Goal: Task Accomplishment & Management: Complete application form

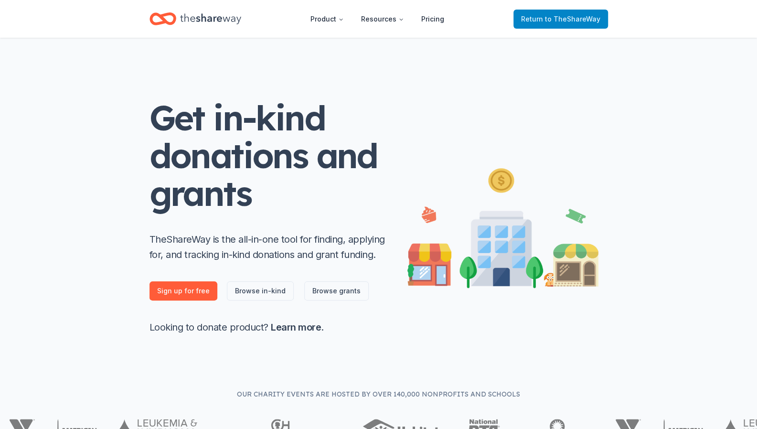
click at [572, 13] on span "Return to TheShareWay" at bounding box center [560, 18] width 79 height 11
click at [564, 19] on span "to TheShareWay" at bounding box center [572, 19] width 55 height 8
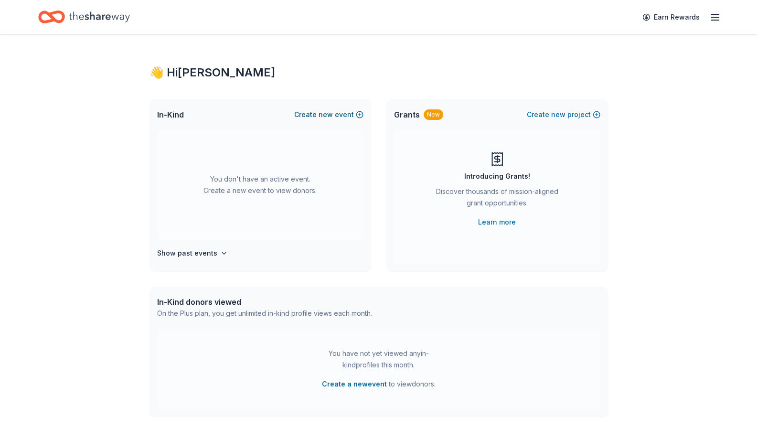
click at [318, 114] on button "Create new event" at bounding box center [328, 114] width 69 height 11
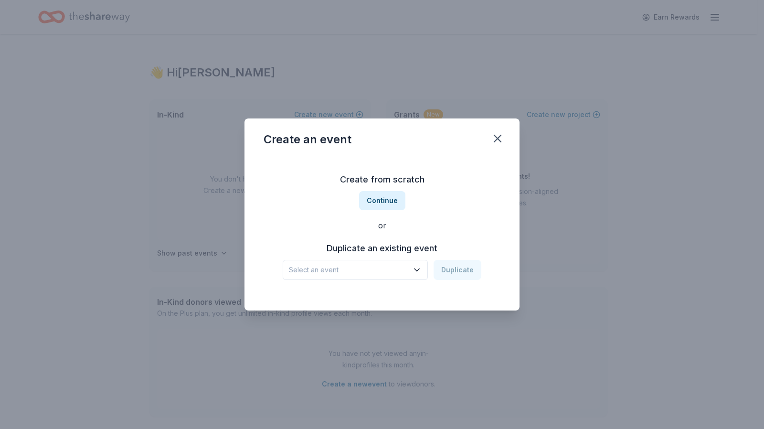
click at [418, 266] on icon "button" at bounding box center [417, 270] width 10 height 10
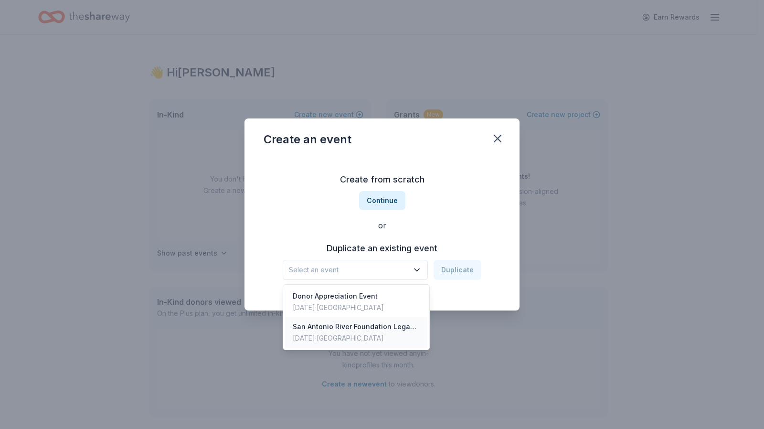
click at [365, 329] on div "San Antonio River Foundation Legacy Luncheon" at bounding box center [356, 326] width 127 height 11
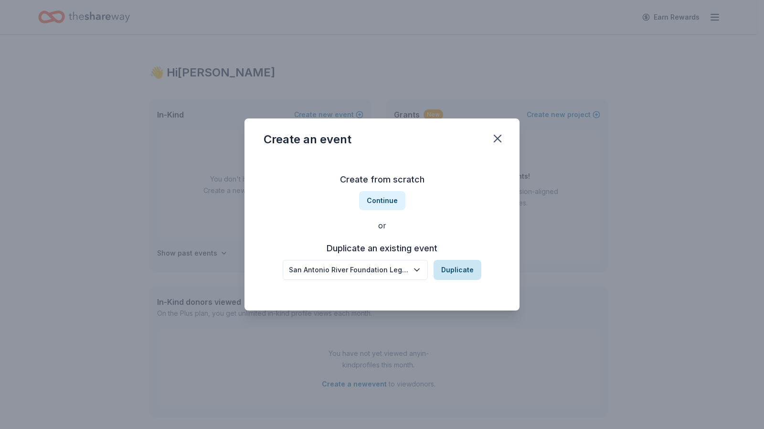
click at [459, 271] on button "Duplicate" at bounding box center [458, 270] width 48 height 20
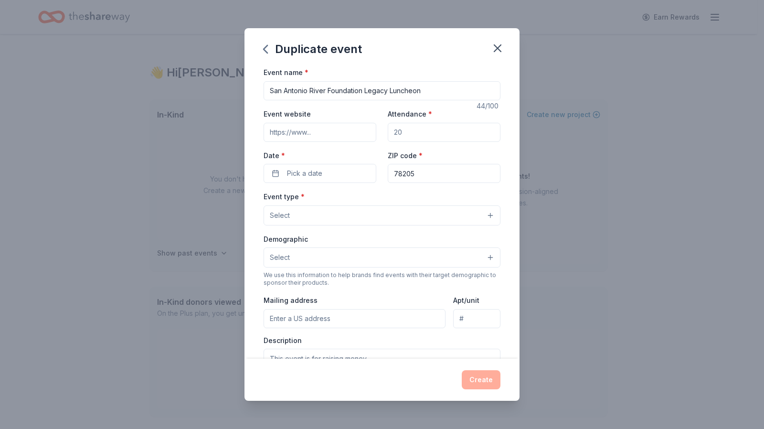
click at [419, 132] on input "Attendance *" at bounding box center [444, 132] width 113 height 19
type input "200"
click at [336, 132] on input "Event website" at bounding box center [320, 132] width 113 height 19
click at [332, 172] on button "Pick a date" at bounding box center [320, 173] width 113 height 19
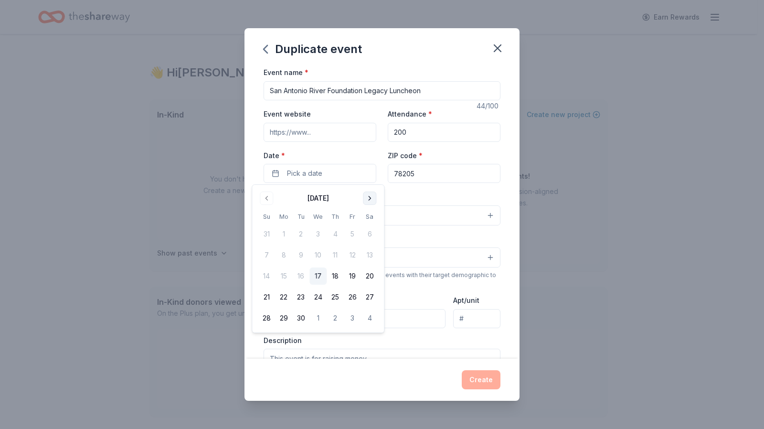
click at [371, 198] on button "Go to next month" at bounding box center [369, 198] width 13 height 13
click at [335, 258] on button "6" at bounding box center [335, 254] width 17 height 17
click at [404, 187] on div "Event name * San Antonio River Foundation Legacy Luncheon 44 /100 Event website…" at bounding box center [382, 286] width 237 height 441
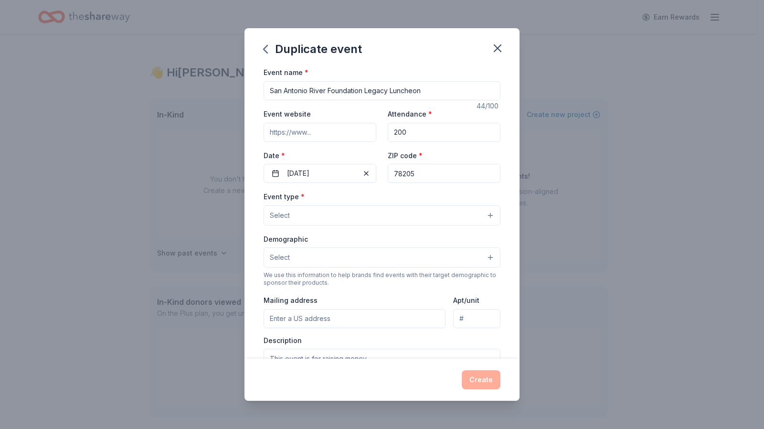
click at [349, 218] on button "Select" at bounding box center [382, 215] width 237 height 20
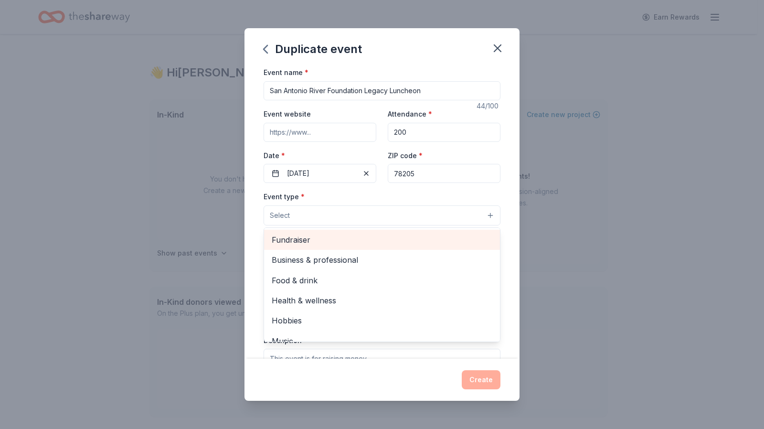
click at [299, 235] on span "Fundraiser" at bounding box center [382, 240] width 221 height 12
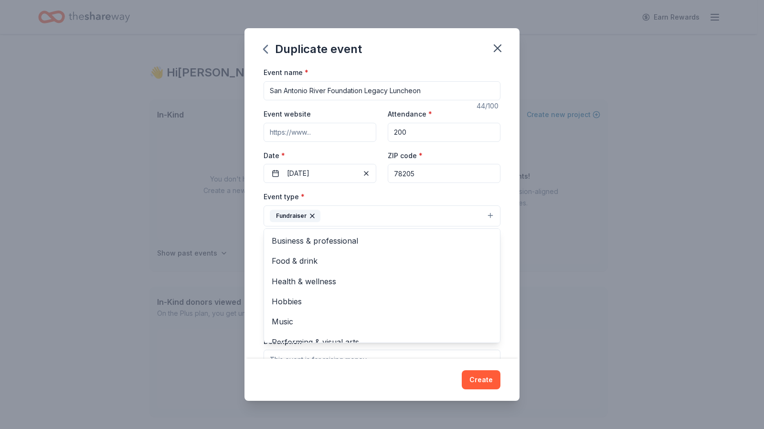
click at [414, 193] on div "Event type * Fundraiser Business & professional Food & drink Health & wellness …" at bounding box center [382, 209] width 237 height 36
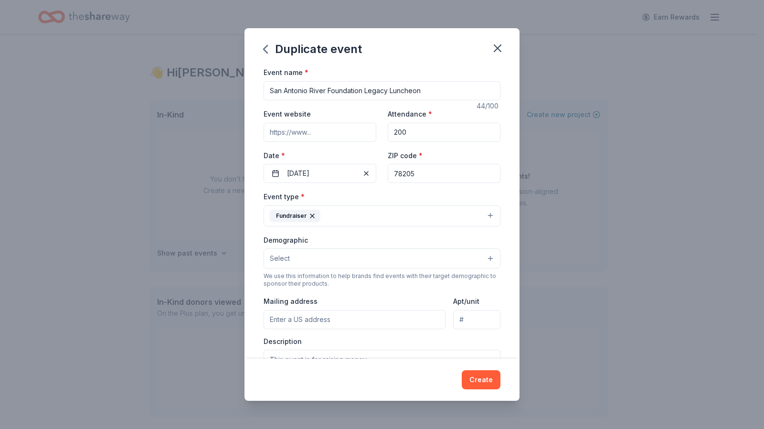
click at [353, 256] on button "Select" at bounding box center [382, 258] width 237 height 20
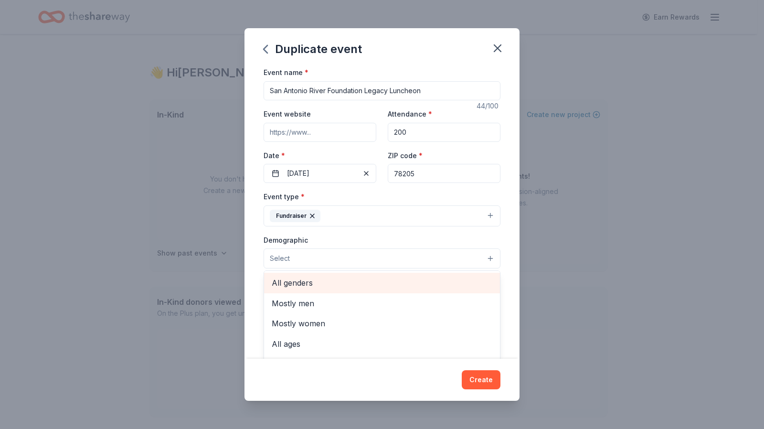
click at [312, 284] on span "All genders" at bounding box center [382, 283] width 221 height 12
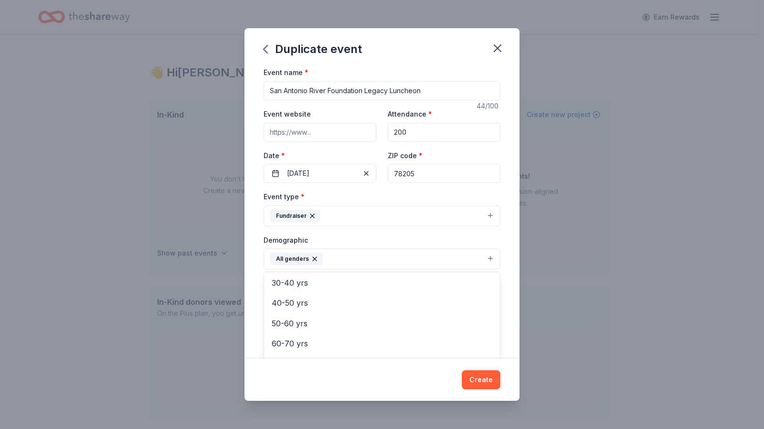
scroll to position [123, 0]
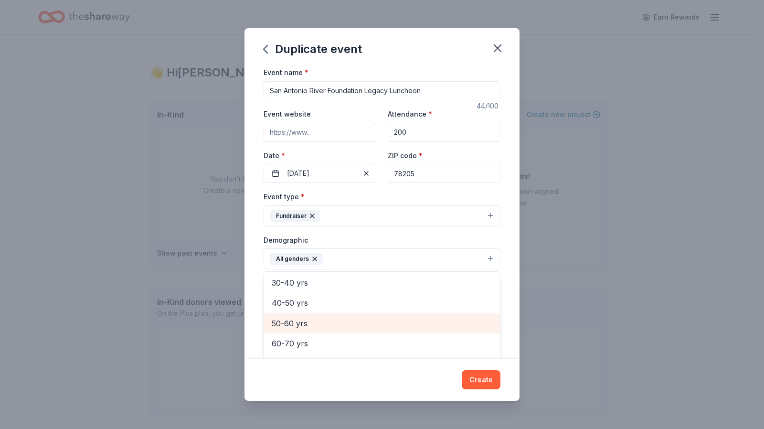
click at [276, 324] on span "50-60 yrs" at bounding box center [382, 323] width 221 height 12
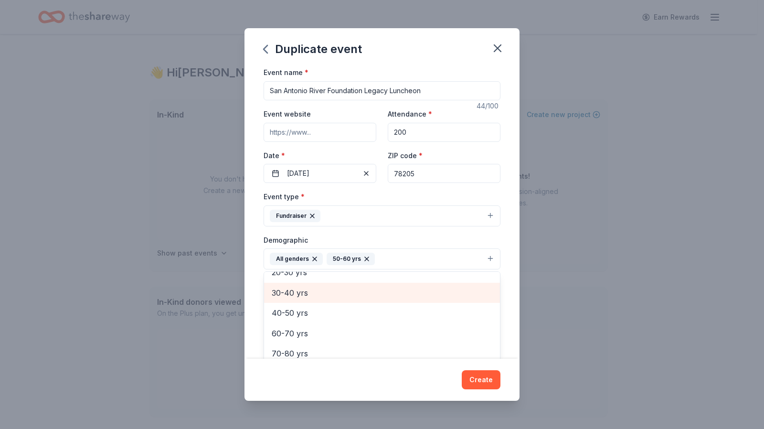
click at [302, 296] on span "30-40 yrs" at bounding box center [382, 293] width 221 height 12
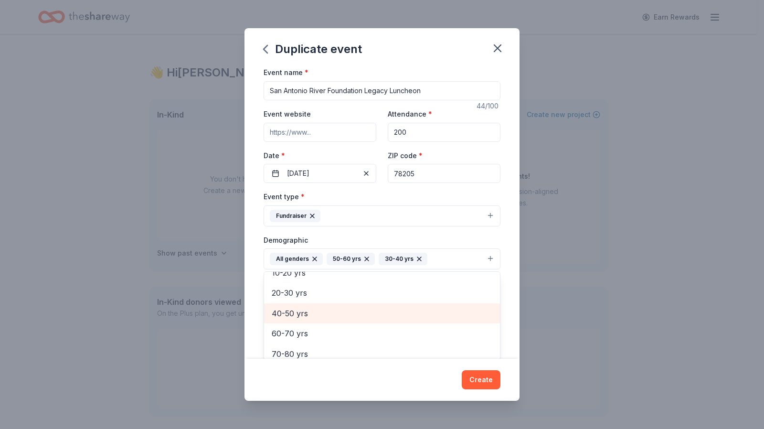
click at [295, 314] on span "40-50 yrs" at bounding box center [382, 313] width 221 height 12
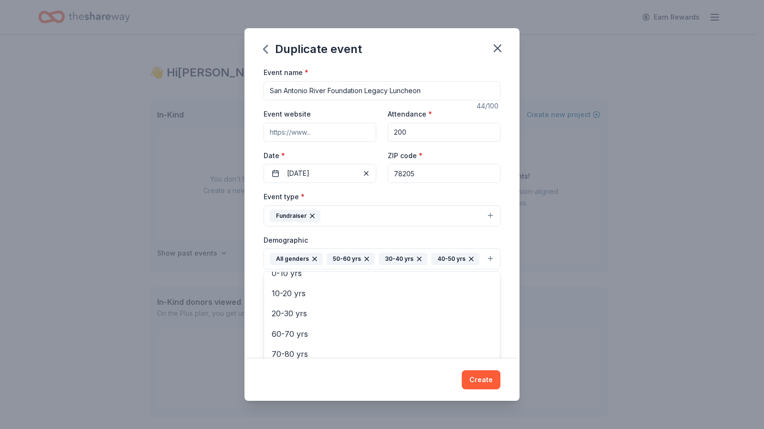
click at [358, 235] on div "Demographic All genders 50-60 yrs 30-40 yrs 40-50 yrs Mostly men Mostly women A…" at bounding box center [382, 252] width 237 height 36
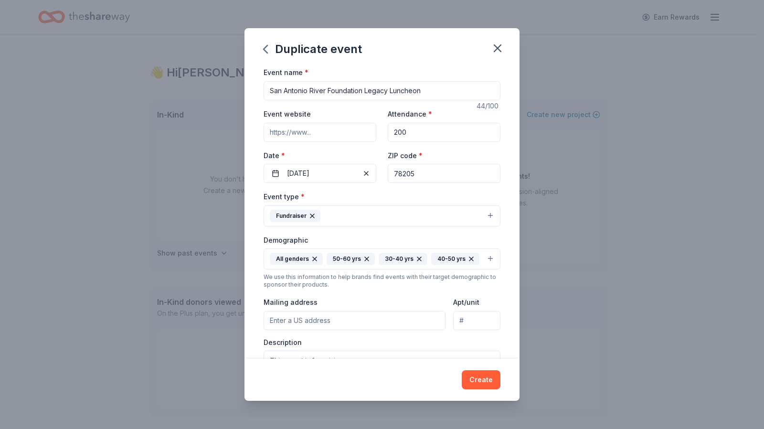
click at [351, 317] on input "Mailing address" at bounding box center [355, 320] width 182 height 19
click at [360, 216] on button "Fundraiser" at bounding box center [382, 215] width 237 height 21
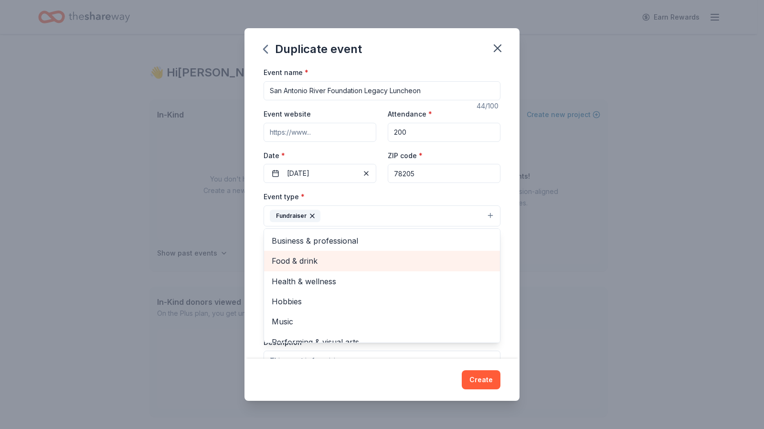
click at [301, 262] on span "Food & drink" at bounding box center [382, 261] width 221 height 12
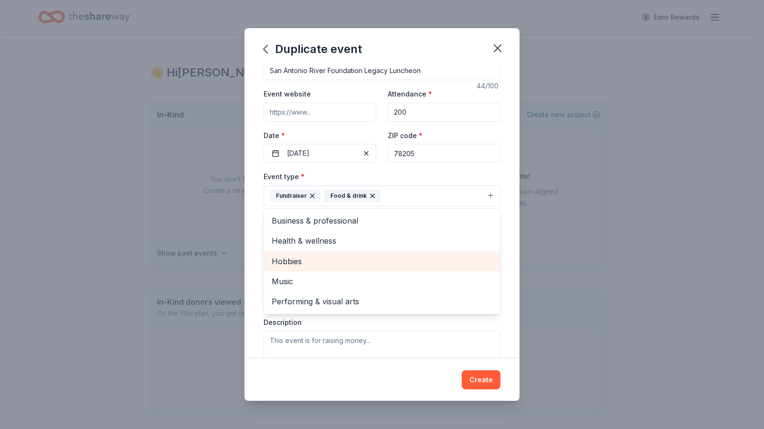
scroll to position [20, 0]
click at [420, 174] on div "Event type * Fundraiser Food & drink Business & professional Health & wellness …" at bounding box center [382, 189] width 237 height 36
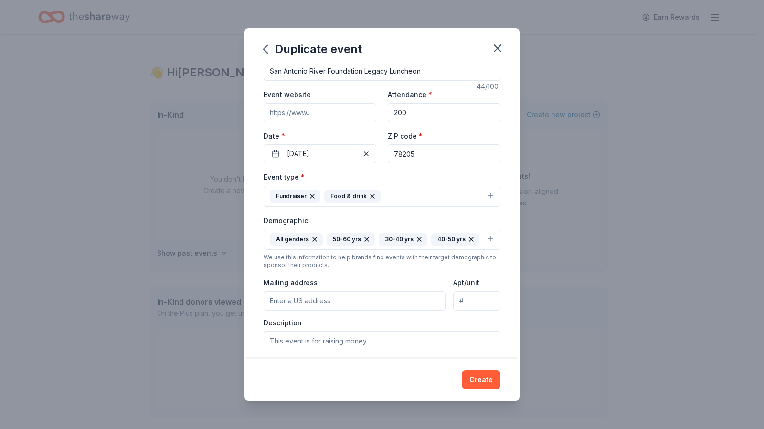
click at [389, 291] on input "Mailing address" at bounding box center [355, 300] width 182 height 19
type input "600 East Euclid Avenue, San Antonio, TX, 78212"
click at [390, 339] on textarea at bounding box center [382, 352] width 237 height 43
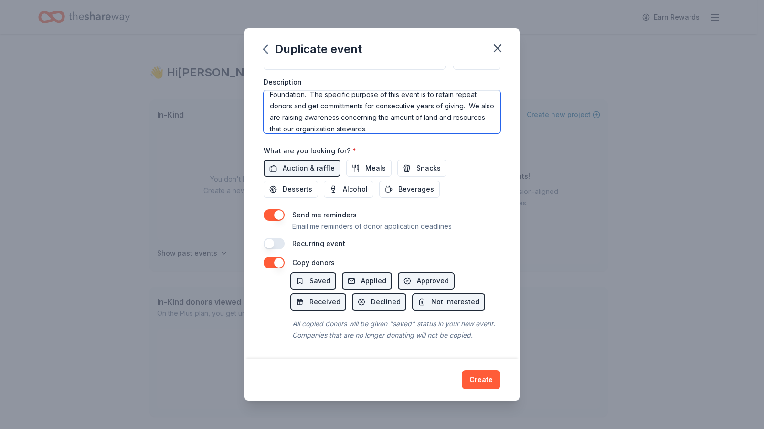
scroll to position [263, 0]
type textarea "This event is for raising money to support the San Antonio River Foundation. Th…"
click at [281, 239] on button "button" at bounding box center [274, 243] width 21 height 11
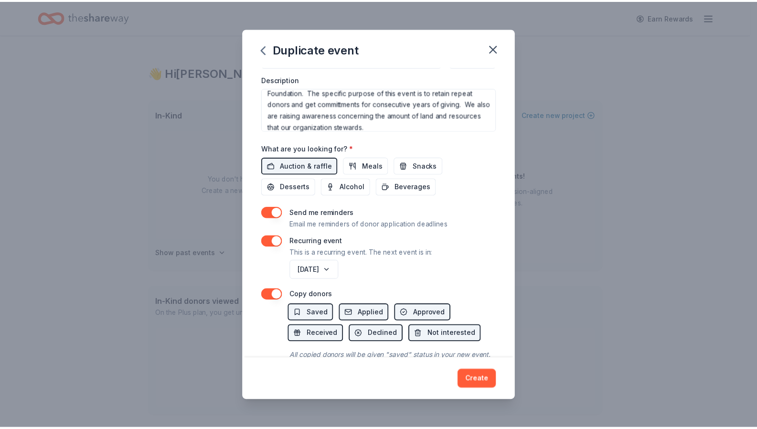
scroll to position [303, 0]
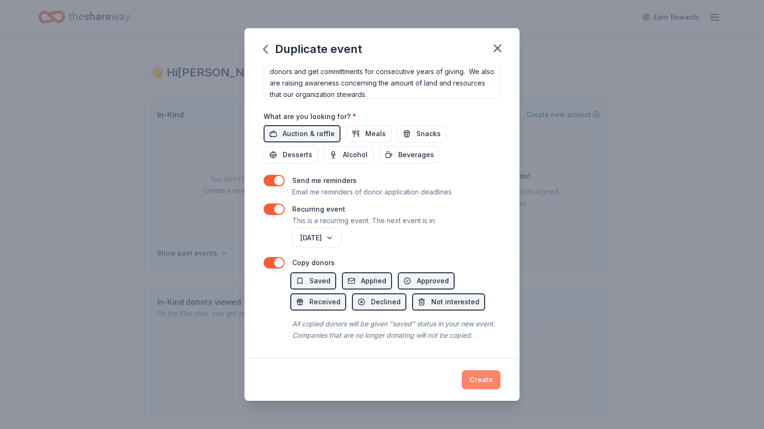
click at [487, 374] on button "Create" at bounding box center [481, 379] width 39 height 19
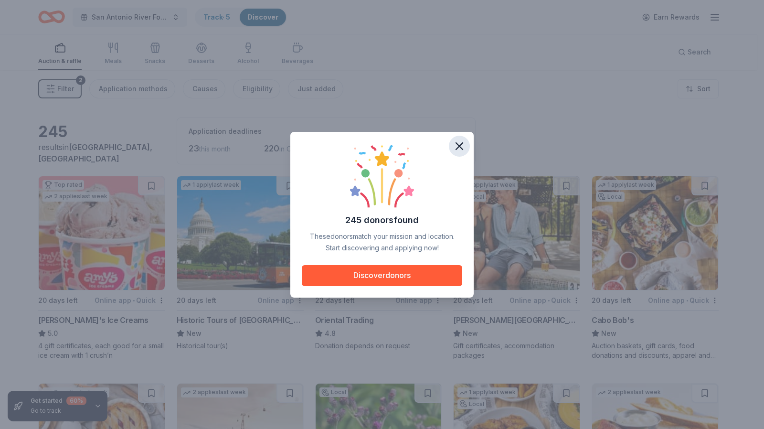
click at [459, 143] on icon "button" at bounding box center [459, 145] width 13 height 13
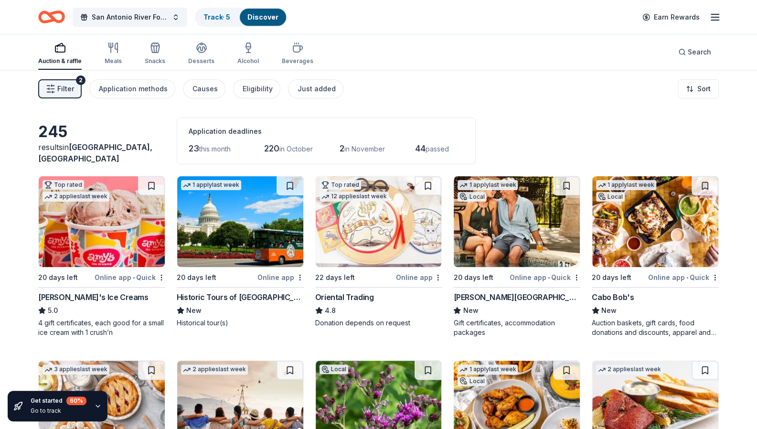
click at [97, 265] on img at bounding box center [102, 221] width 126 height 91
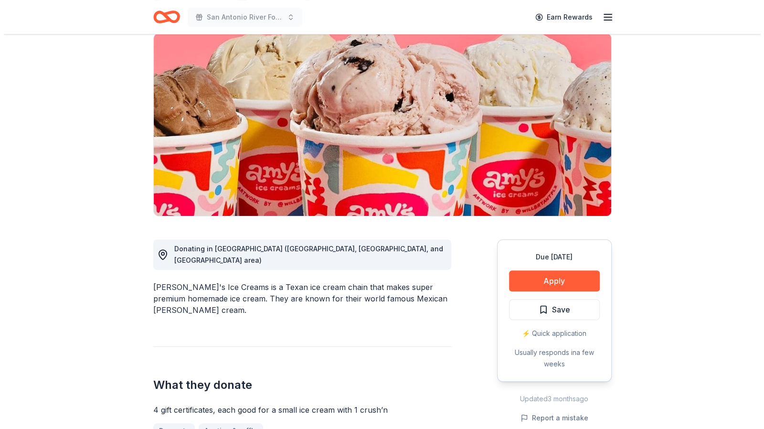
scroll to position [74, 0]
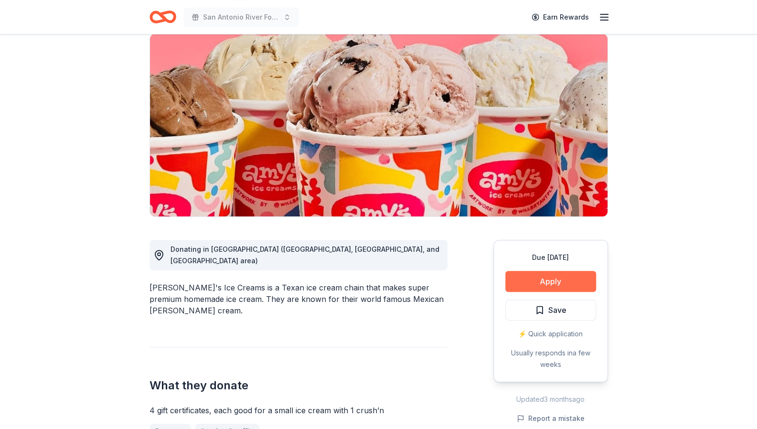
click at [526, 285] on button "Apply" at bounding box center [550, 281] width 91 height 21
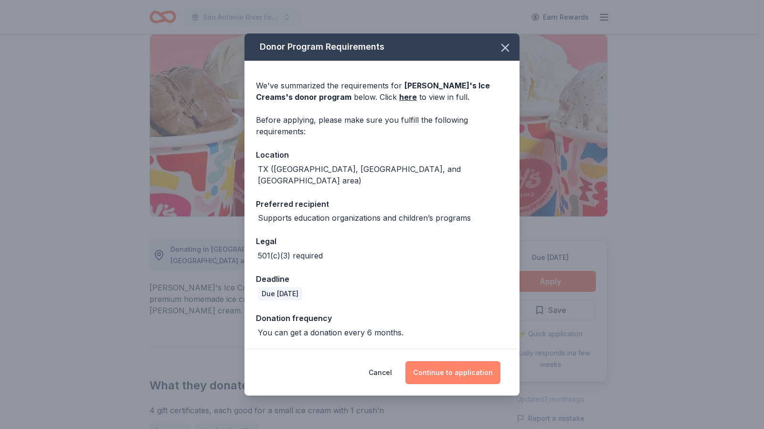
click at [440, 364] on button "Continue to application" at bounding box center [452, 372] width 95 height 23
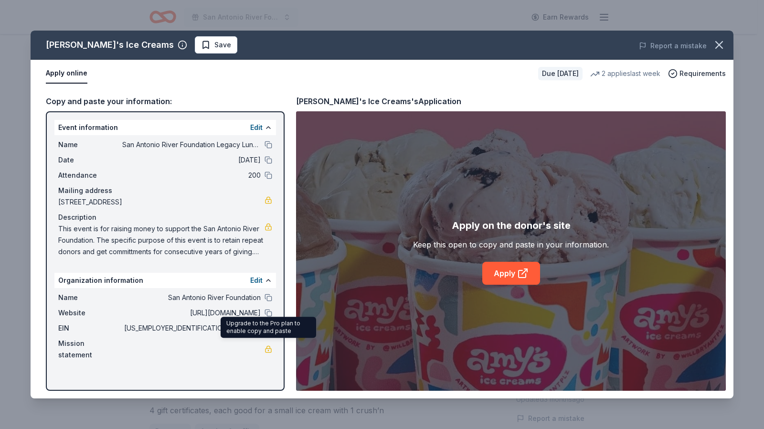
click at [267, 346] on link at bounding box center [269, 349] width 8 height 8
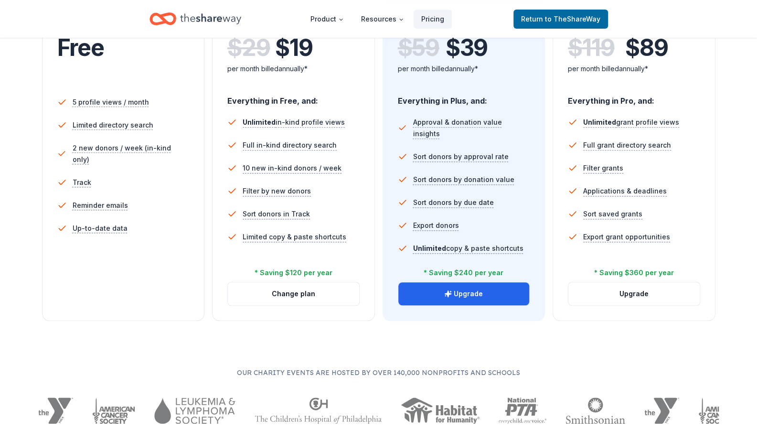
scroll to position [239, 0]
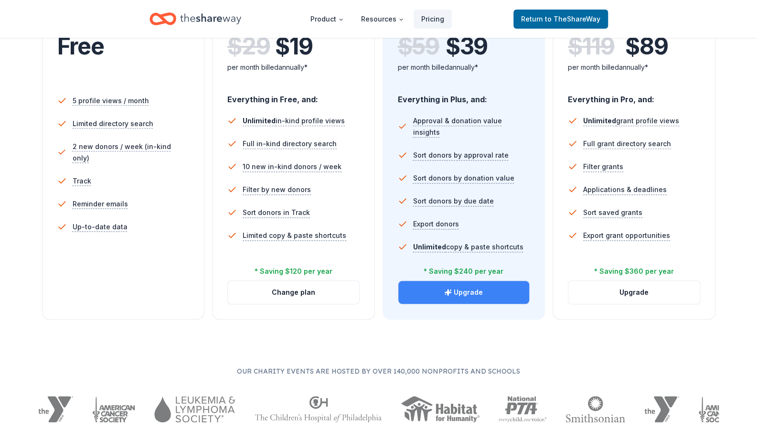
click at [470, 291] on button "Upgrade" at bounding box center [463, 292] width 131 height 23
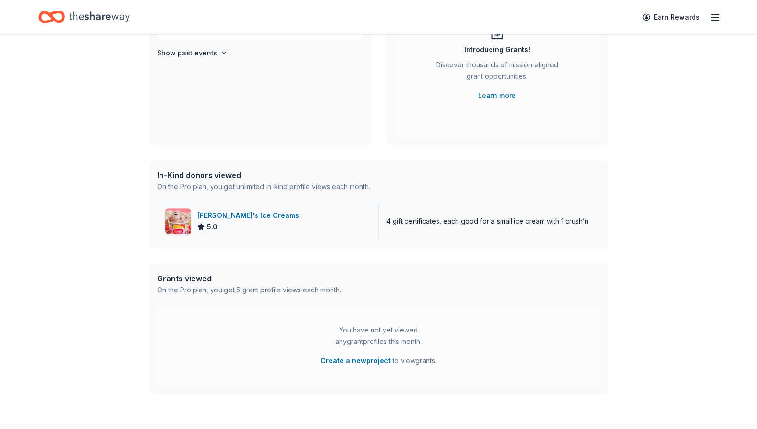
scroll to position [107, 0]
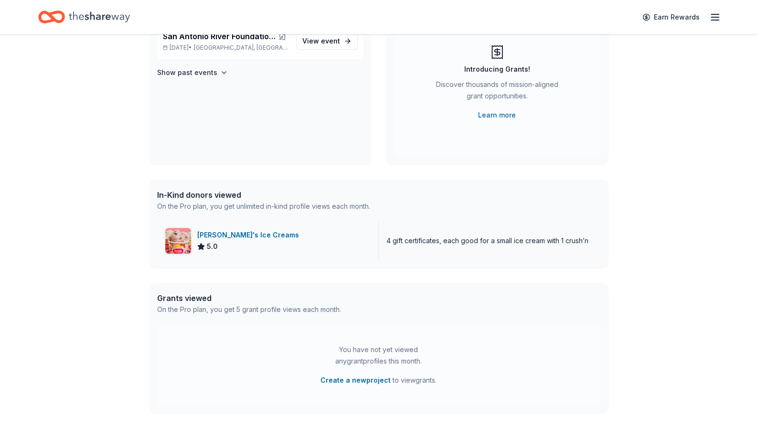
click at [358, 241] on div "Amy's Ice Creams 5.0" at bounding box center [268, 241] width 222 height 38
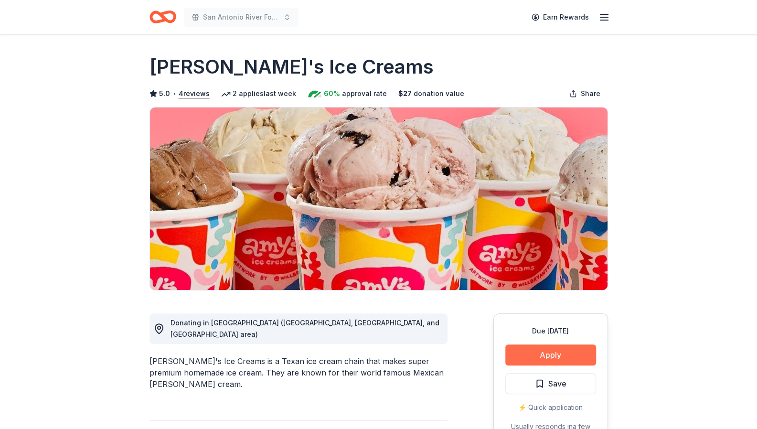
click at [527, 351] on button "Apply" at bounding box center [550, 354] width 91 height 21
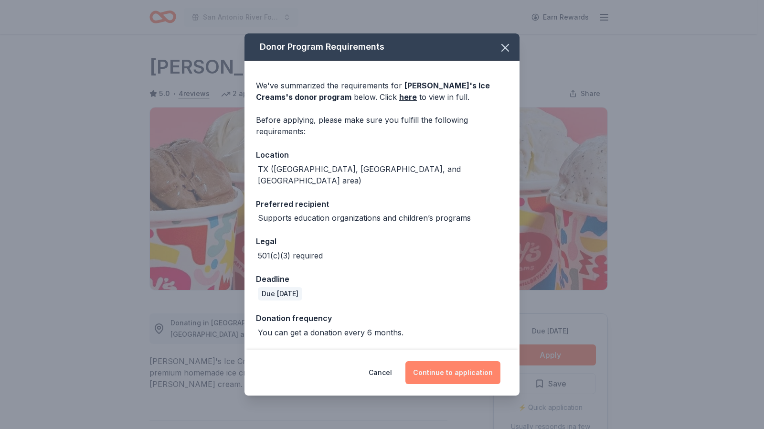
click at [459, 369] on button "Continue to application" at bounding box center [452, 372] width 95 height 23
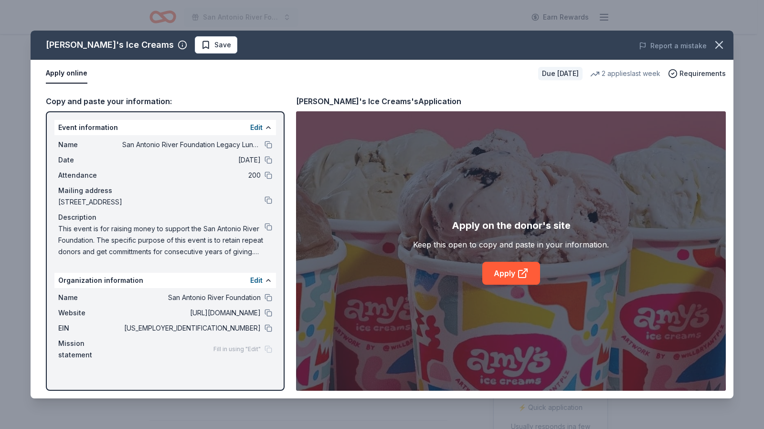
click at [233, 345] on span "Fill in using "Edit"" at bounding box center [236, 349] width 47 height 8
click at [256, 279] on button "Edit" at bounding box center [256, 280] width 12 height 11
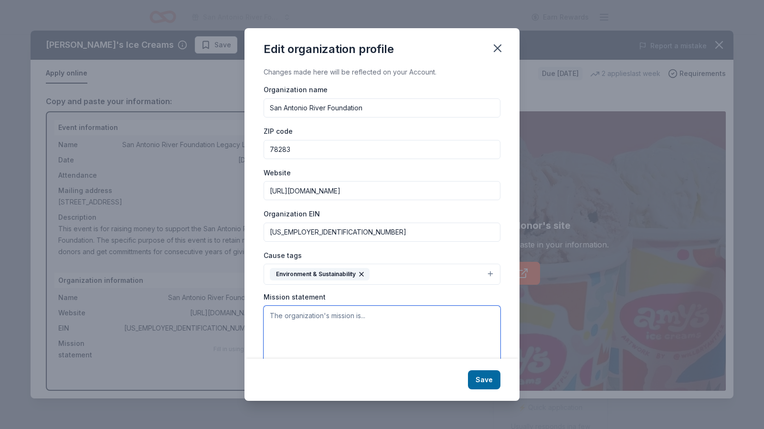
click at [337, 318] on textarea at bounding box center [382, 339] width 237 height 66
click at [335, 317] on textarea at bounding box center [382, 339] width 237 height 66
paste textarea "To enhance the [GEOGRAPHIC_DATA] as a vibrant cultural, educational, ecological…"
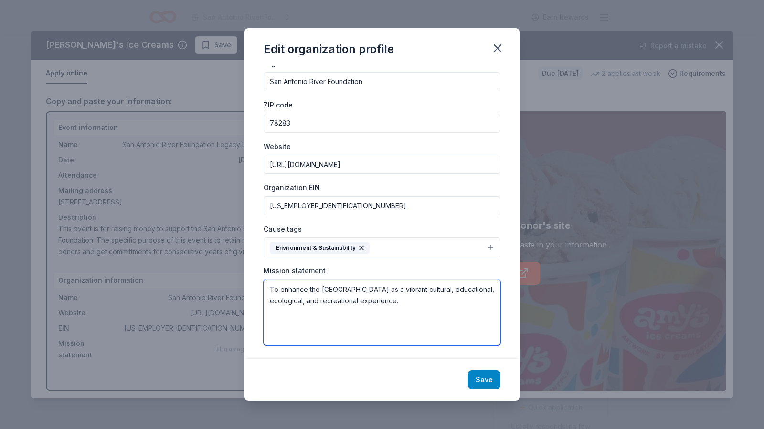
type textarea "To enhance the [GEOGRAPHIC_DATA] as a vibrant cultural, educational, ecological…"
click at [487, 381] on button "Save" at bounding box center [484, 379] width 32 height 19
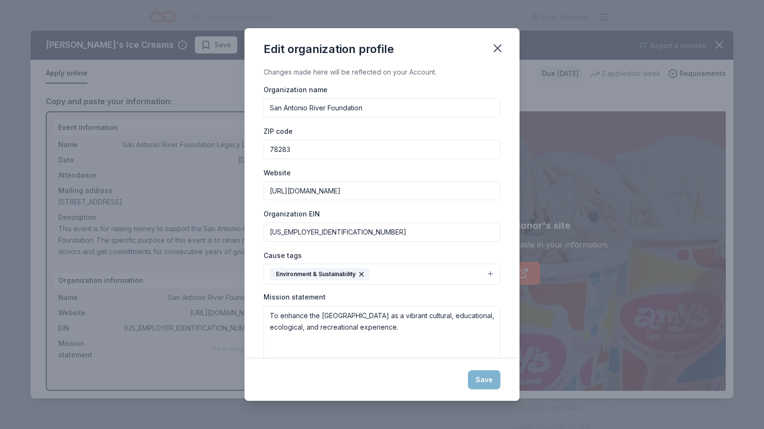
scroll to position [0, 0]
click at [315, 147] on input "78283" at bounding box center [382, 148] width 237 height 19
type input "78212"
click at [483, 382] on button "Save" at bounding box center [484, 379] width 32 height 19
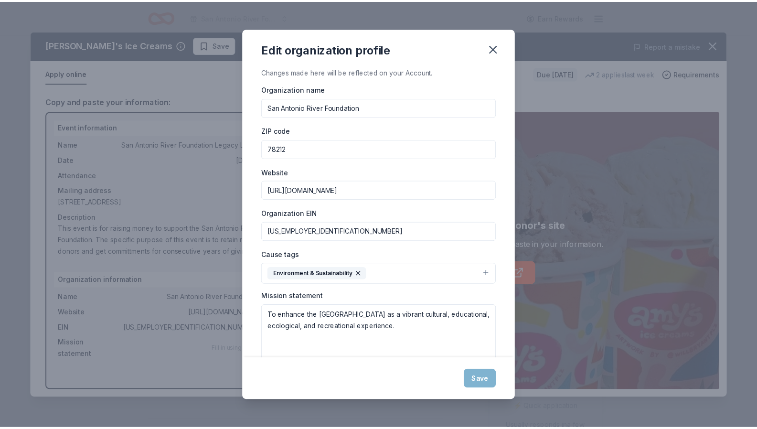
scroll to position [26, 0]
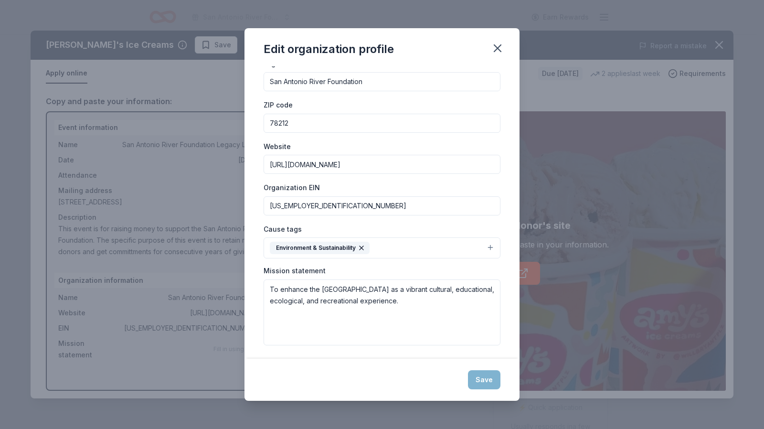
click at [482, 381] on div "Save" at bounding box center [382, 380] width 275 height 42
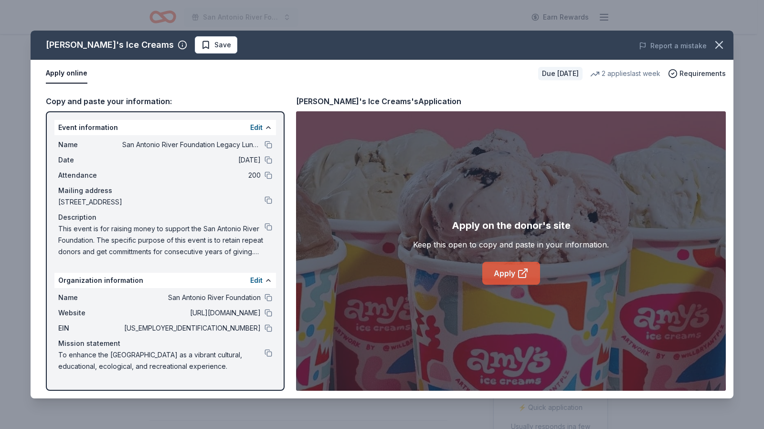
click at [521, 271] on icon at bounding box center [522, 272] width 11 height 11
click at [722, 47] on icon "button" at bounding box center [719, 45] width 7 height 7
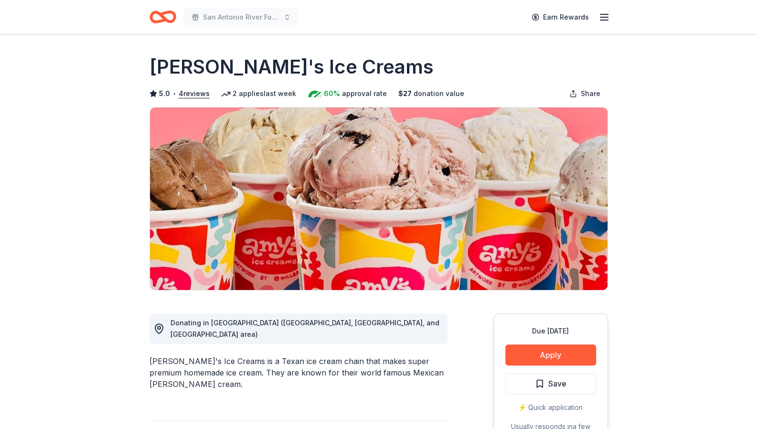
click at [169, 15] on icon "Home" at bounding box center [162, 17] width 27 height 22
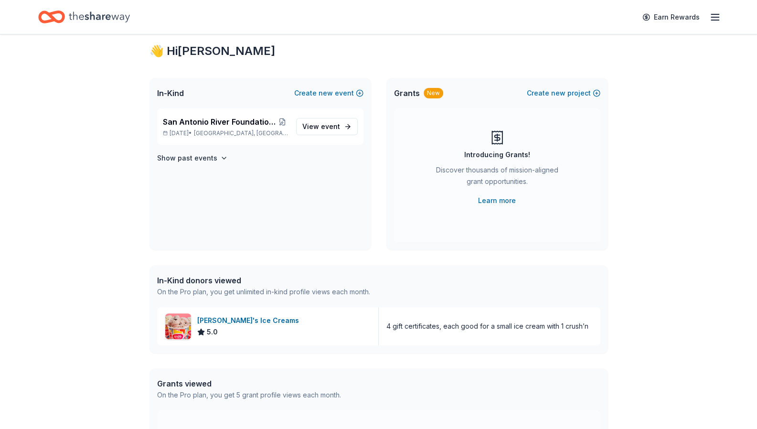
scroll to position [21, 0]
click at [219, 129] on div "San Antonio River Foundation Legacy Luncheon Nov 06, 2025 • San Antonio, TX" at bounding box center [226, 127] width 126 height 21
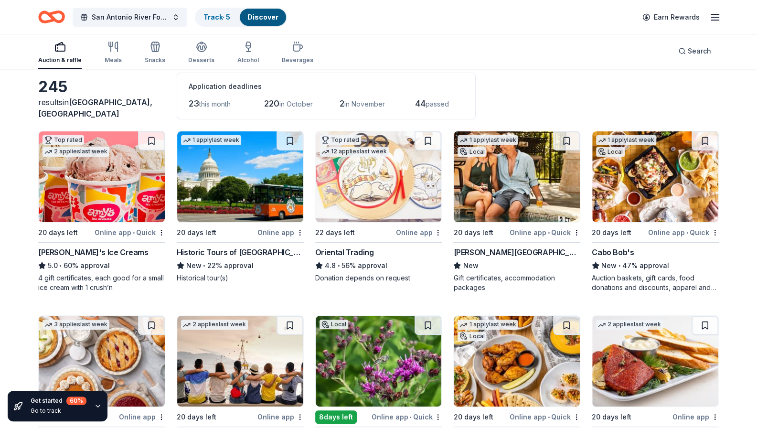
scroll to position [47, 0]
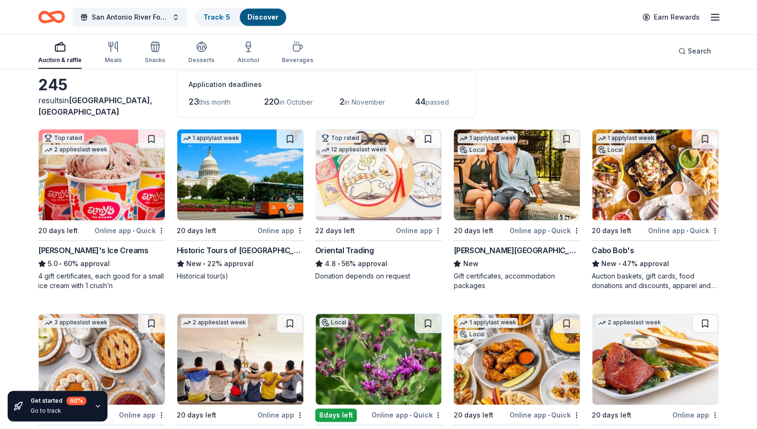
click at [515, 213] on img at bounding box center [517, 174] width 126 height 91
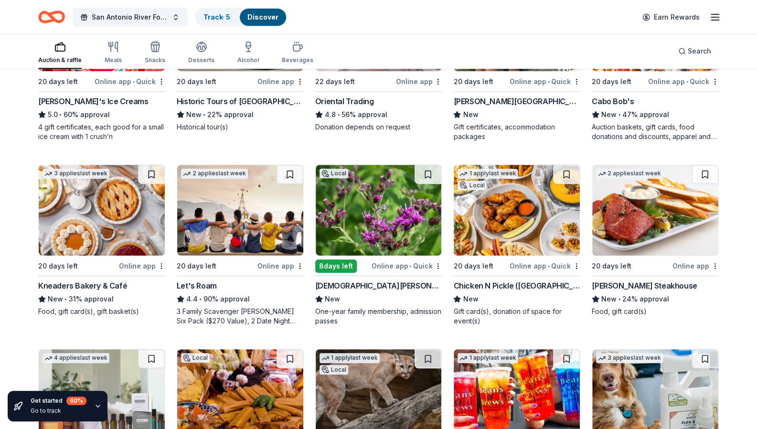
scroll to position [197, 0]
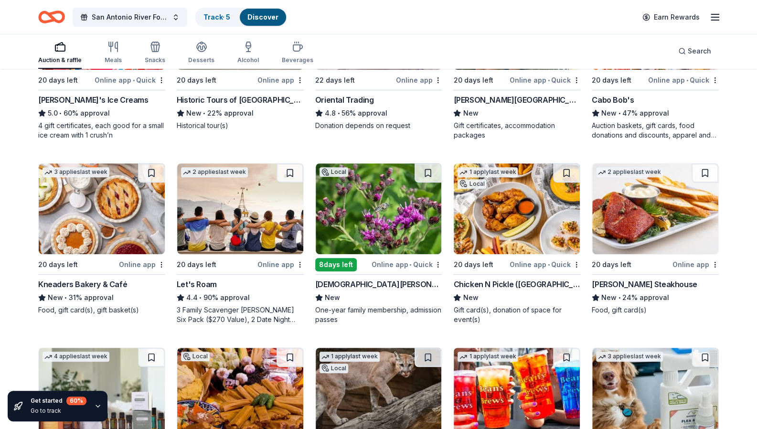
click at [394, 253] on img at bounding box center [379, 208] width 126 height 91
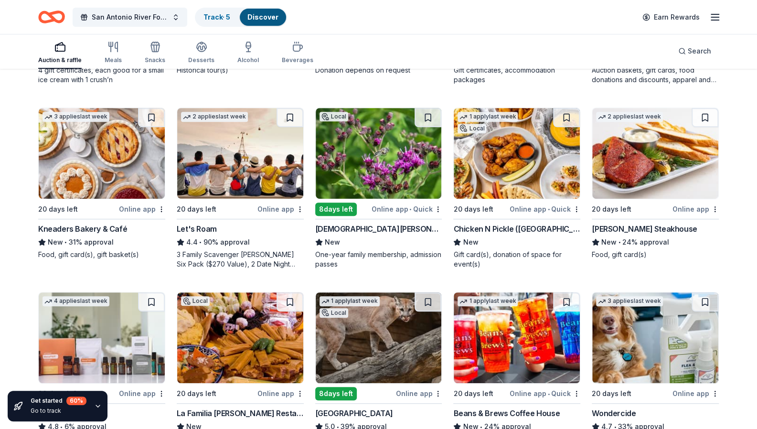
scroll to position [252, 0]
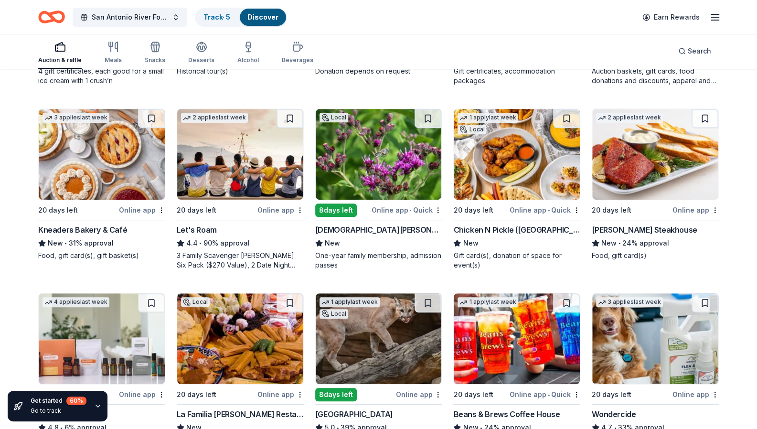
click at [630, 184] on img at bounding box center [655, 154] width 126 height 91
click at [218, 18] on link "Track · 5" at bounding box center [216, 17] width 27 height 8
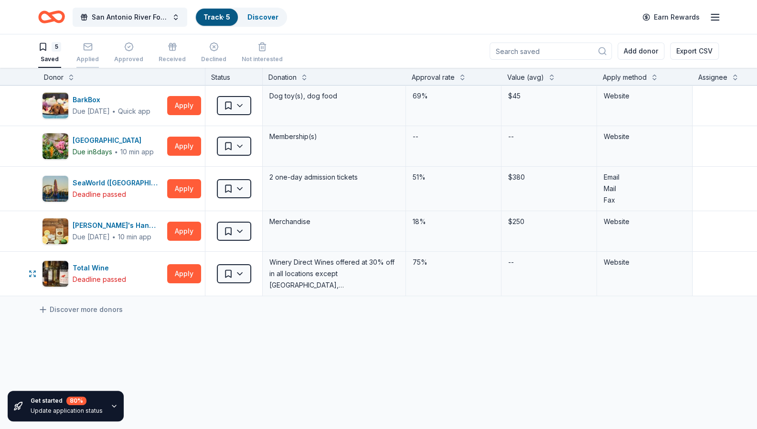
click at [85, 51] on icon "button" at bounding box center [88, 47] width 10 height 10
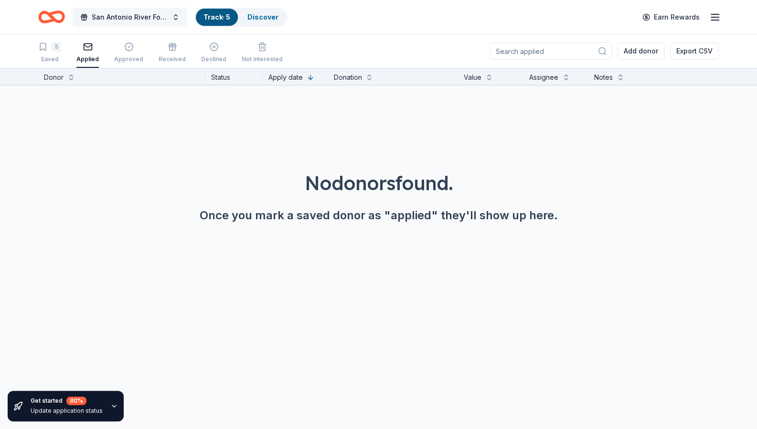
click at [117, 16] on span "San Antonio River Foundation Legacy Luncheon" at bounding box center [130, 16] width 76 height 11
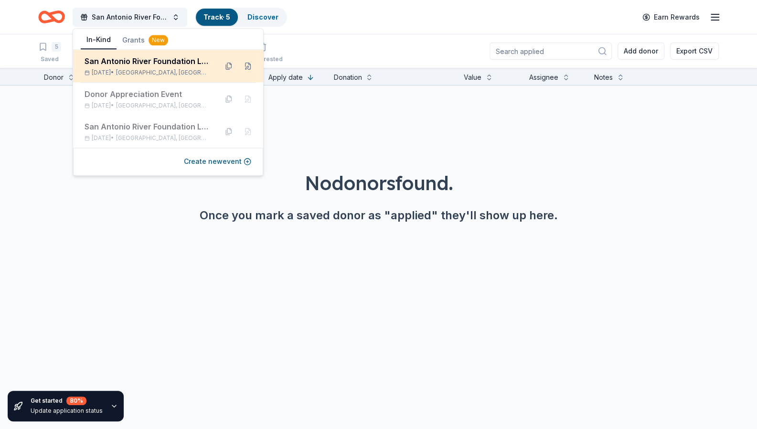
click at [137, 64] on div "San Antonio River Foundation Legacy Luncheon" at bounding box center [147, 60] width 125 height 11
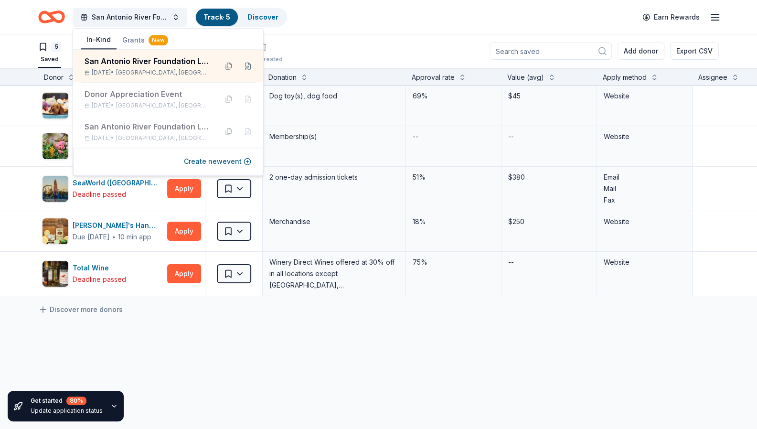
click at [240, 333] on div "BarkBox Due in 20 days ∙ Quick app Apply Saved Dog toy(s), dog food 69% $45 Web…" at bounding box center [484, 280] width 969 height 390
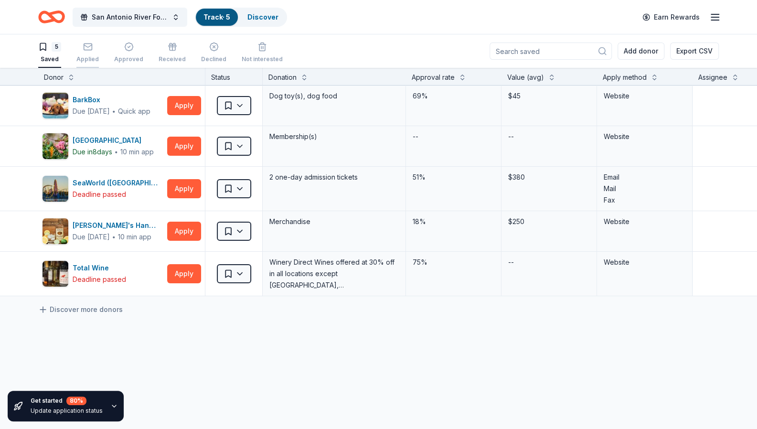
click at [81, 50] on div "button" at bounding box center [87, 47] width 22 height 10
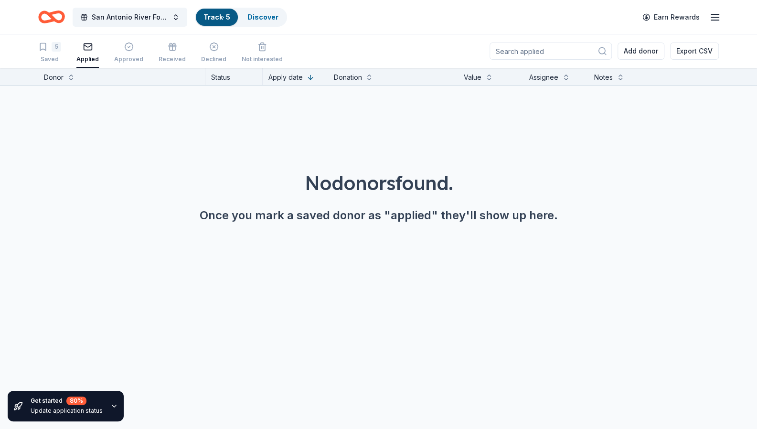
click at [81, 50] on div "button" at bounding box center [87, 47] width 22 height 10
click at [114, 16] on span "San Antonio River Foundation Legacy Luncheon" at bounding box center [130, 16] width 76 height 11
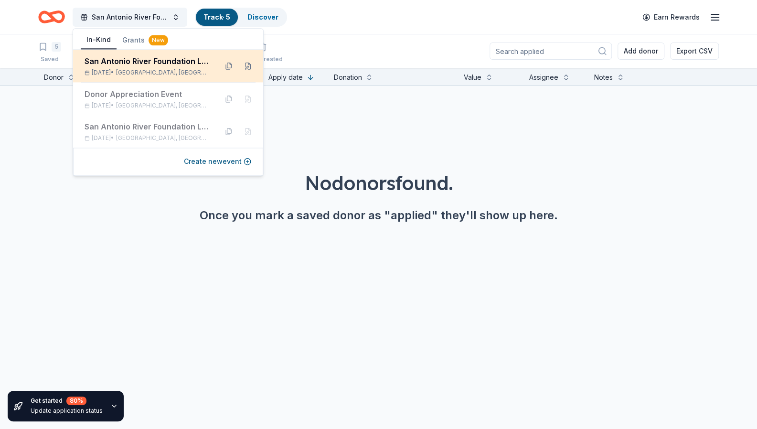
click at [132, 58] on div "San Antonio River Foundation Legacy Luncheon" at bounding box center [147, 60] width 125 height 11
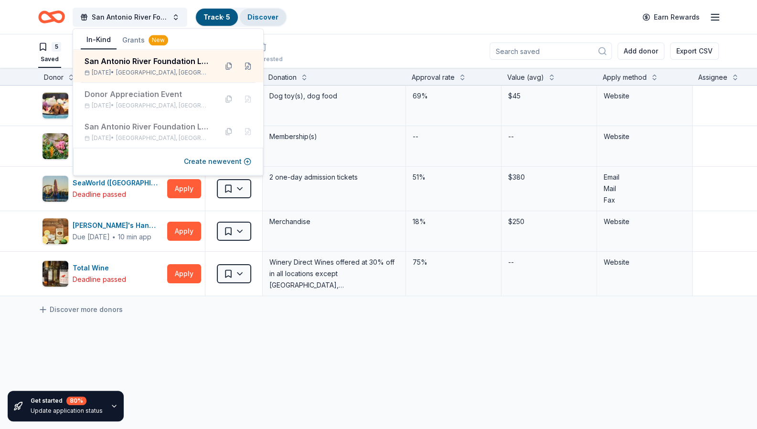
click at [252, 19] on link "Discover" at bounding box center [262, 17] width 31 height 8
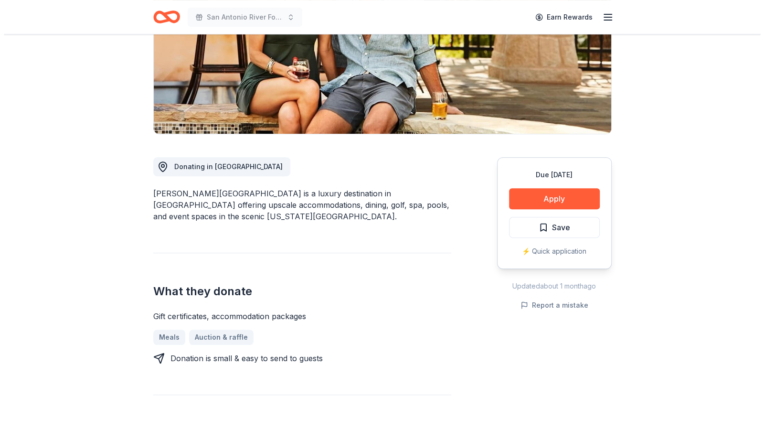
scroll to position [158, 0]
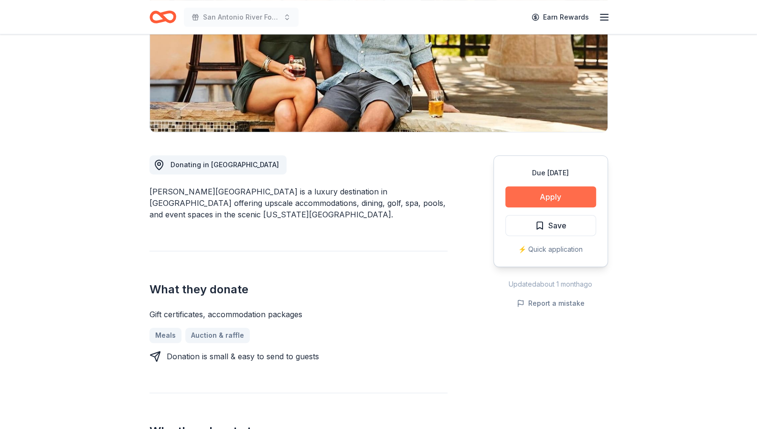
click at [564, 194] on button "Apply" at bounding box center [550, 196] width 91 height 21
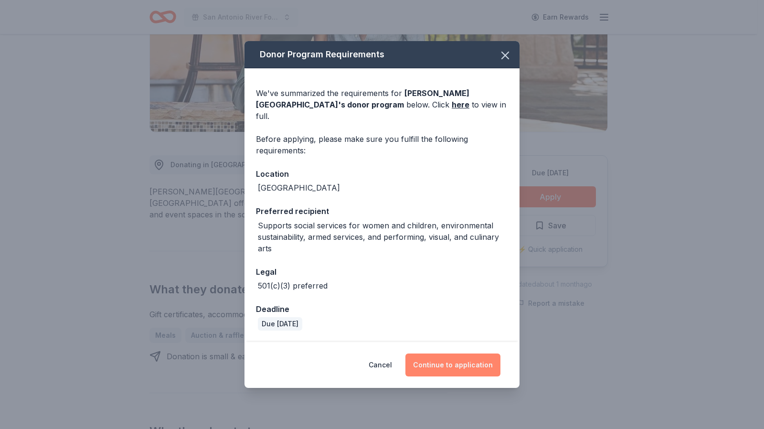
click at [461, 356] on button "Continue to application" at bounding box center [452, 364] width 95 height 23
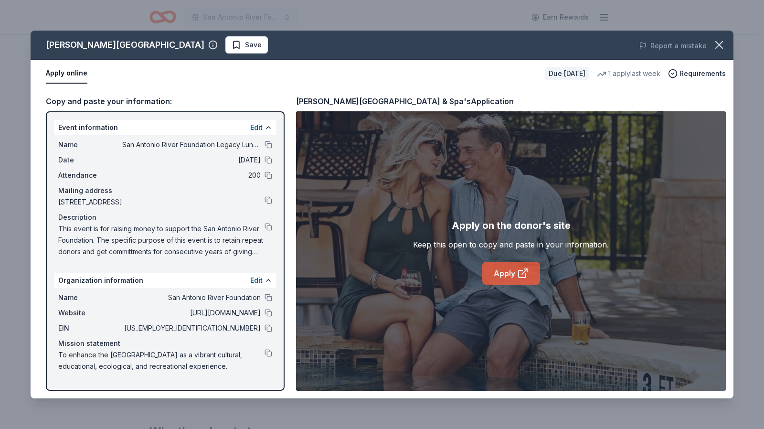
click at [498, 272] on link "Apply" at bounding box center [511, 273] width 58 height 23
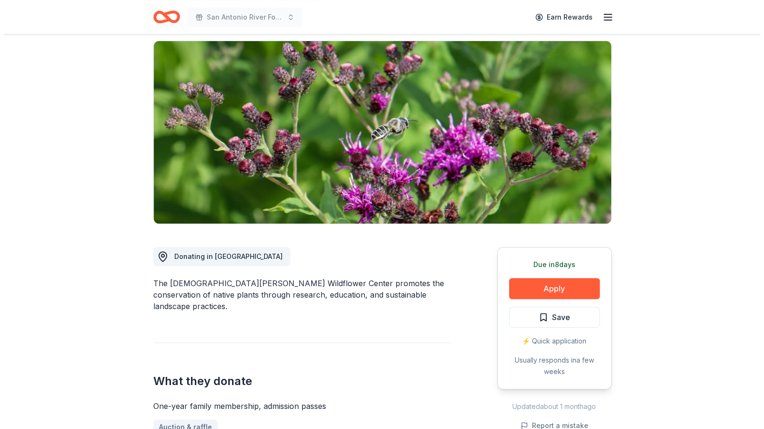
scroll to position [90, 0]
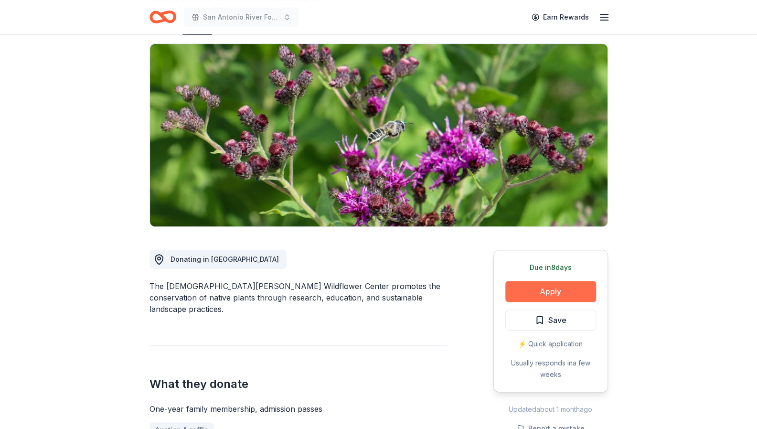
click at [553, 281] on button "Apply" at bounding box center [550, 291] width 91 height 21
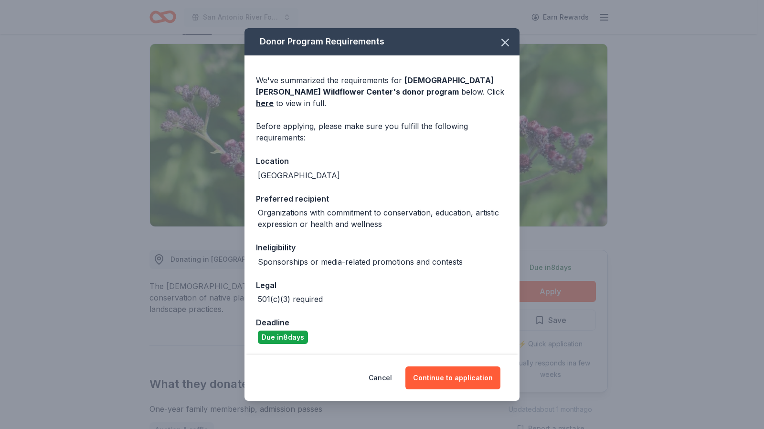
click at [465, 299] on div "We've summarized the requirements for [DEMOGRAPHIC_DATA][PERSON_NAME] Wildflowe…" at bounding box center [382, 205] width 275 height 300
click at [459, 373] on button "Continue to application" at bounding box center [452, 377] width 95 height 23
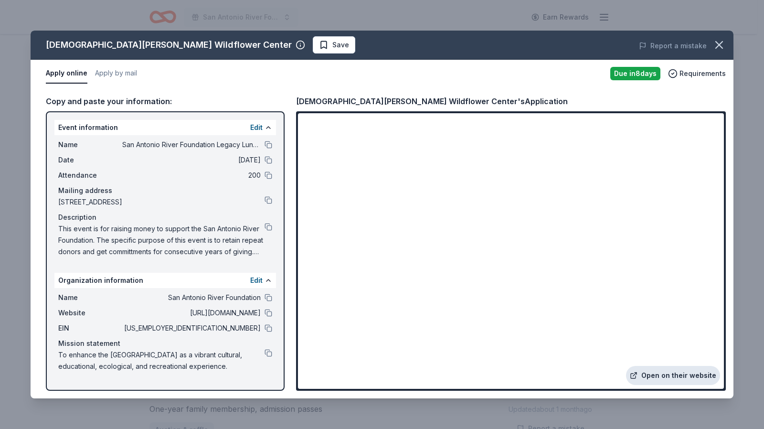
click at [687, 374] on link "Open on their website" at bounding box center [673, 375] width 94 height 19
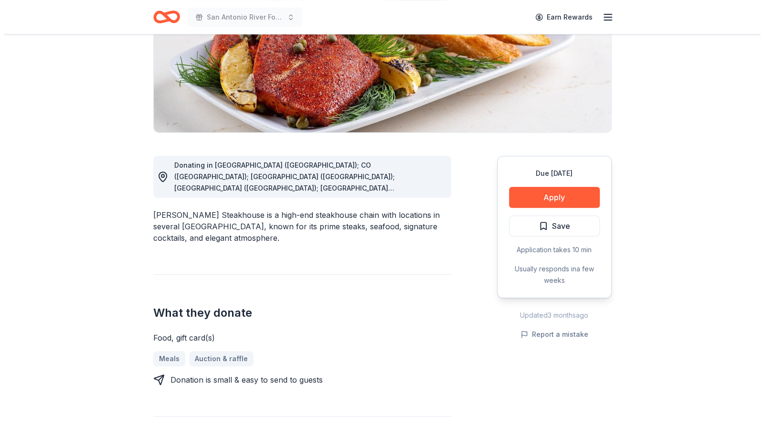
scroll to position [158, 0]
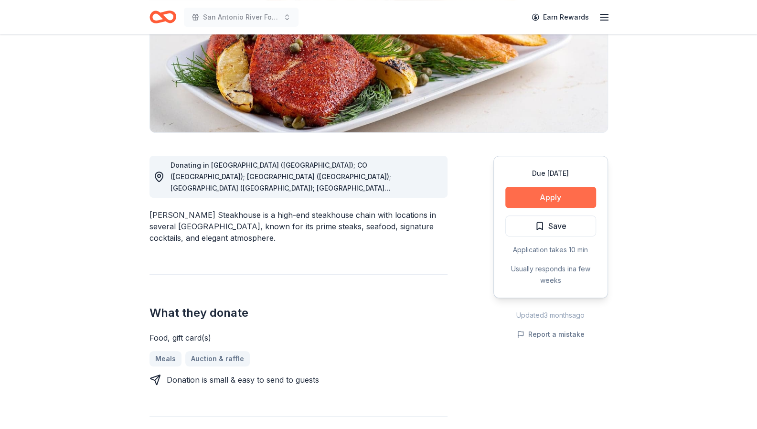
click at [567, 196] on button "Apply" at bounding box center [550, 197] width 91 height 21
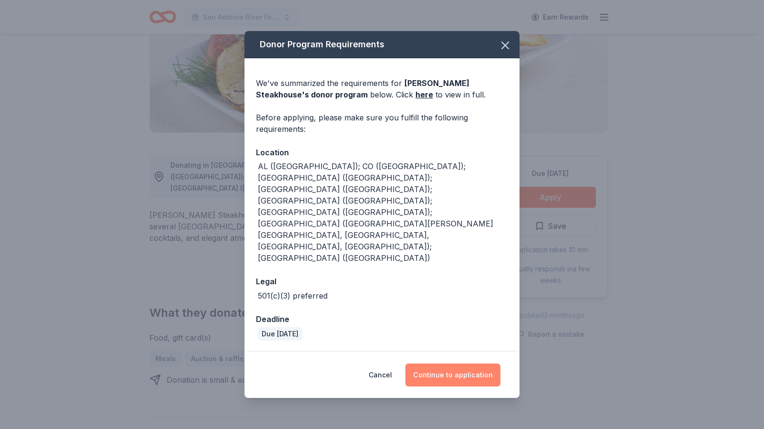
click at [451, 363] on button "Continue to application" at bounding box center [452, 374] width 95 height 23
